Goal: Navigation & Orientation: Go to known website

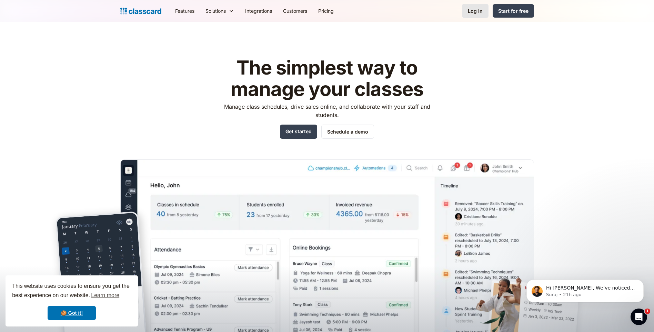
click at [475, 10] on div "Log in" at bounding box center [475, 10] width 15 height 7
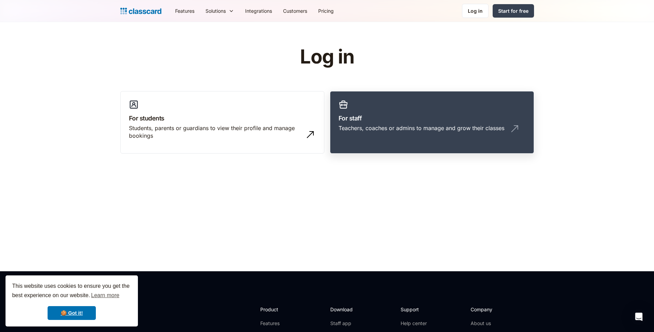
click at [387, 111] on link "For staff Teachers, coaches or admins to manage and grow their classes" at bounding box center [432, 122] width 204 height 63
